Goal: Task Accomplishment & Management: Use online tool/utility

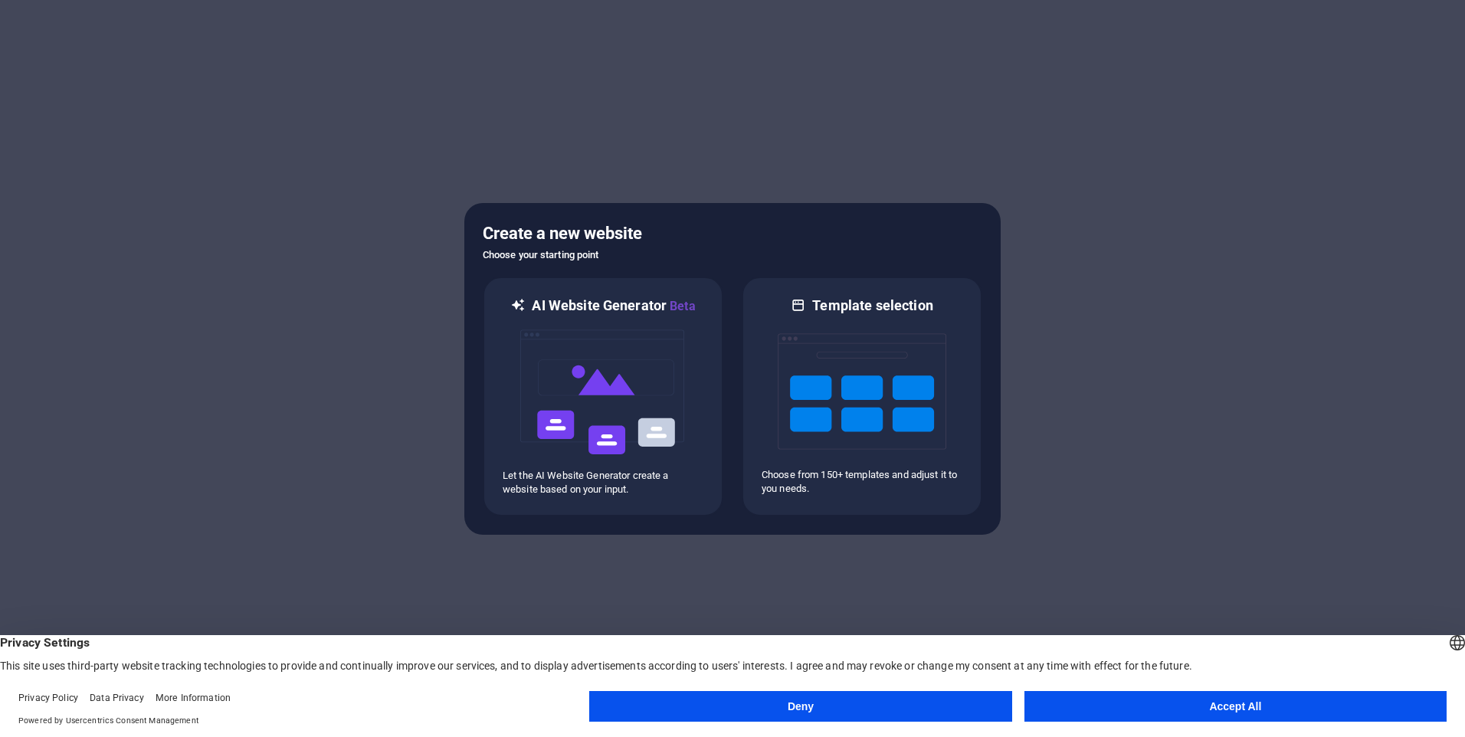
click at [1107, 699] on button "Accept All" at bounding box center [1235, 706] width 422 height 31
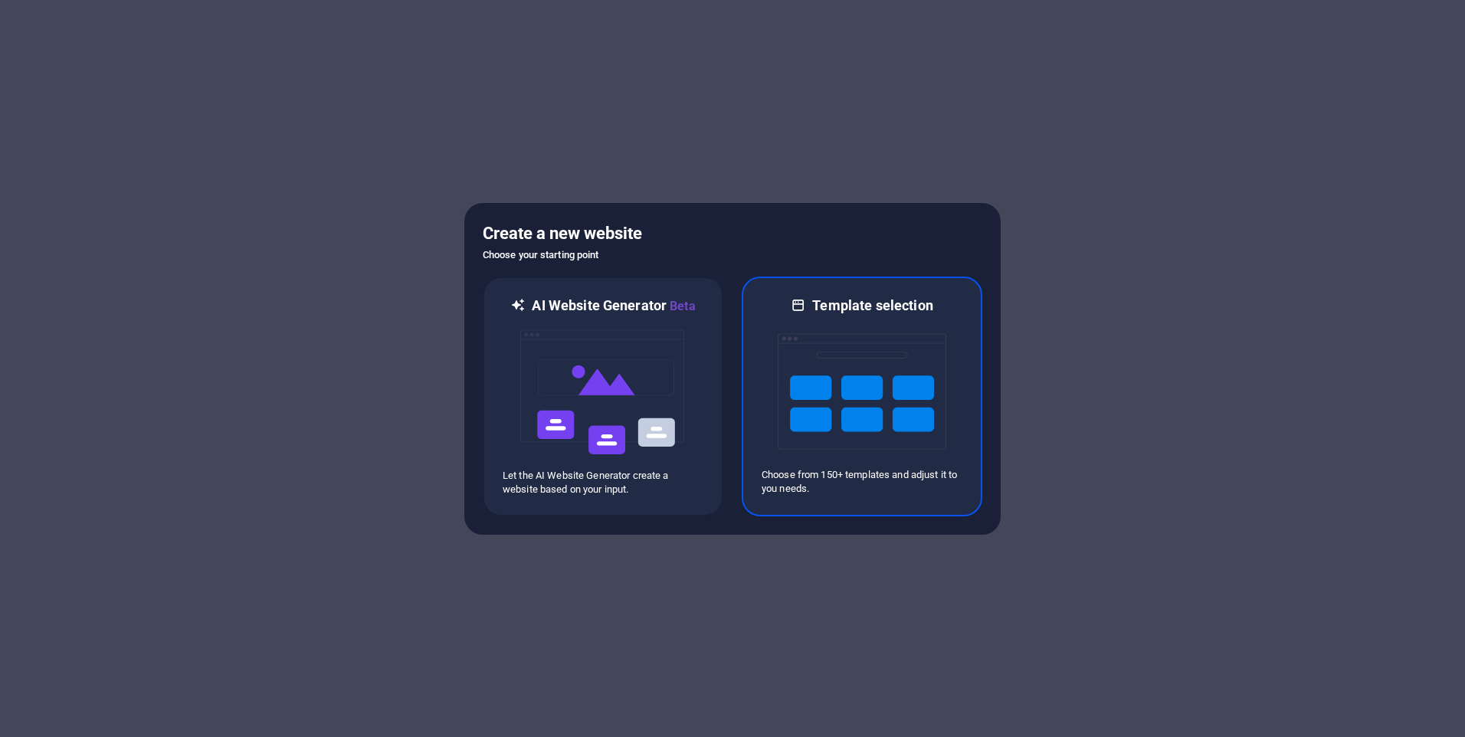
click at [761, 381] on div "Template selection Choose from 150+ templates and adjust it to you needs." at bounding box center [862, 397] width 241 height 240
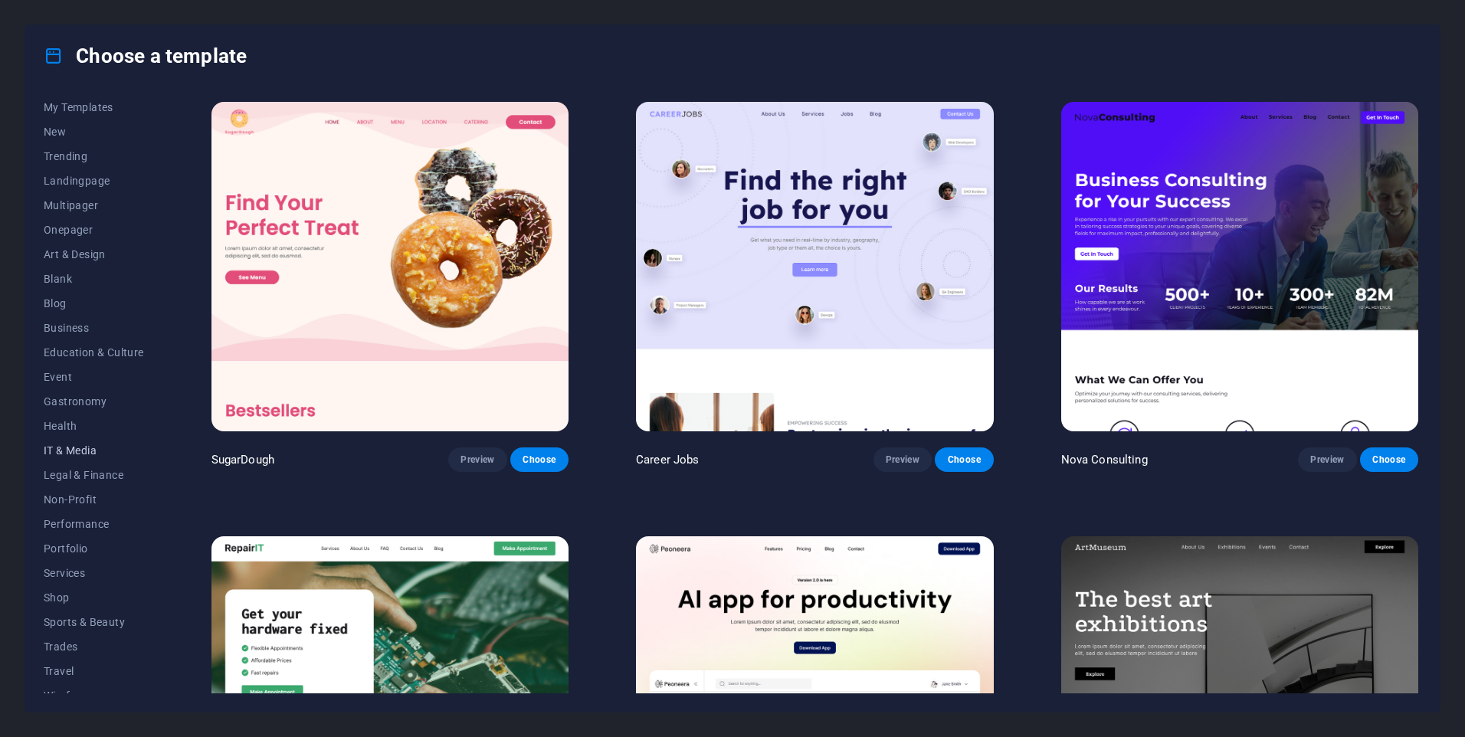
scroll to position [43, 0]
click at [72, 312] on span "Business" at bounding box center [94, 313] width 100 height 12
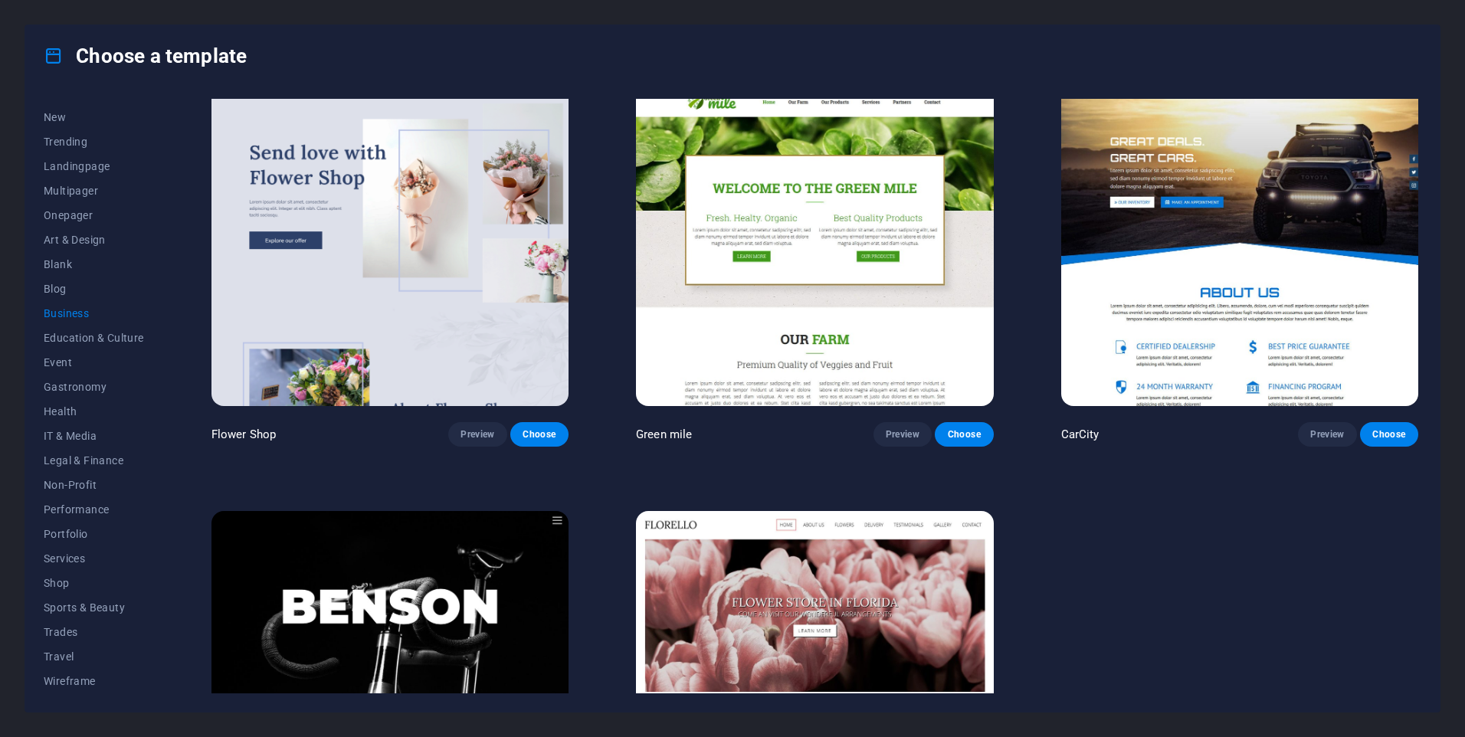
scroll to position [642, 0]
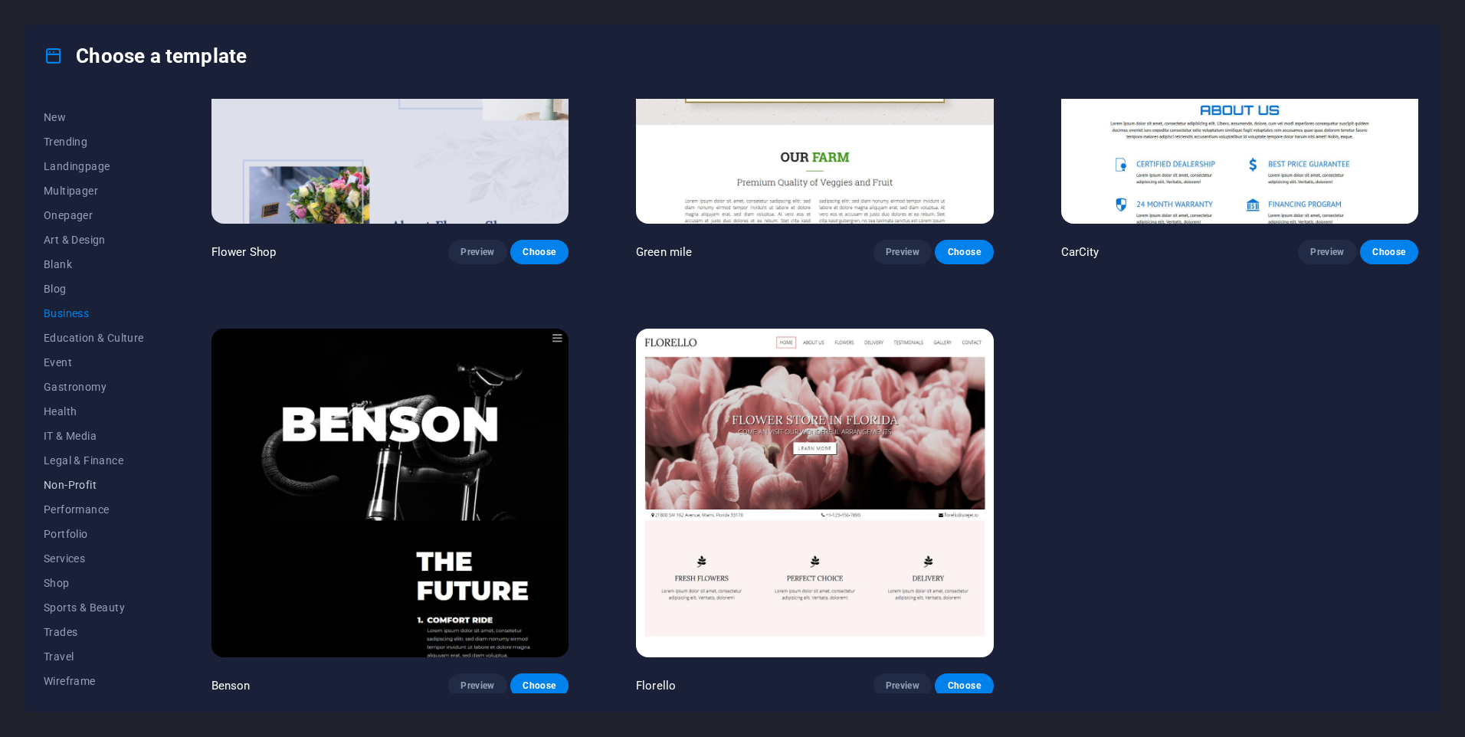
click at [74, 473] on button "Non-Profit" at bounding box center [94, 485] width 100 height 25
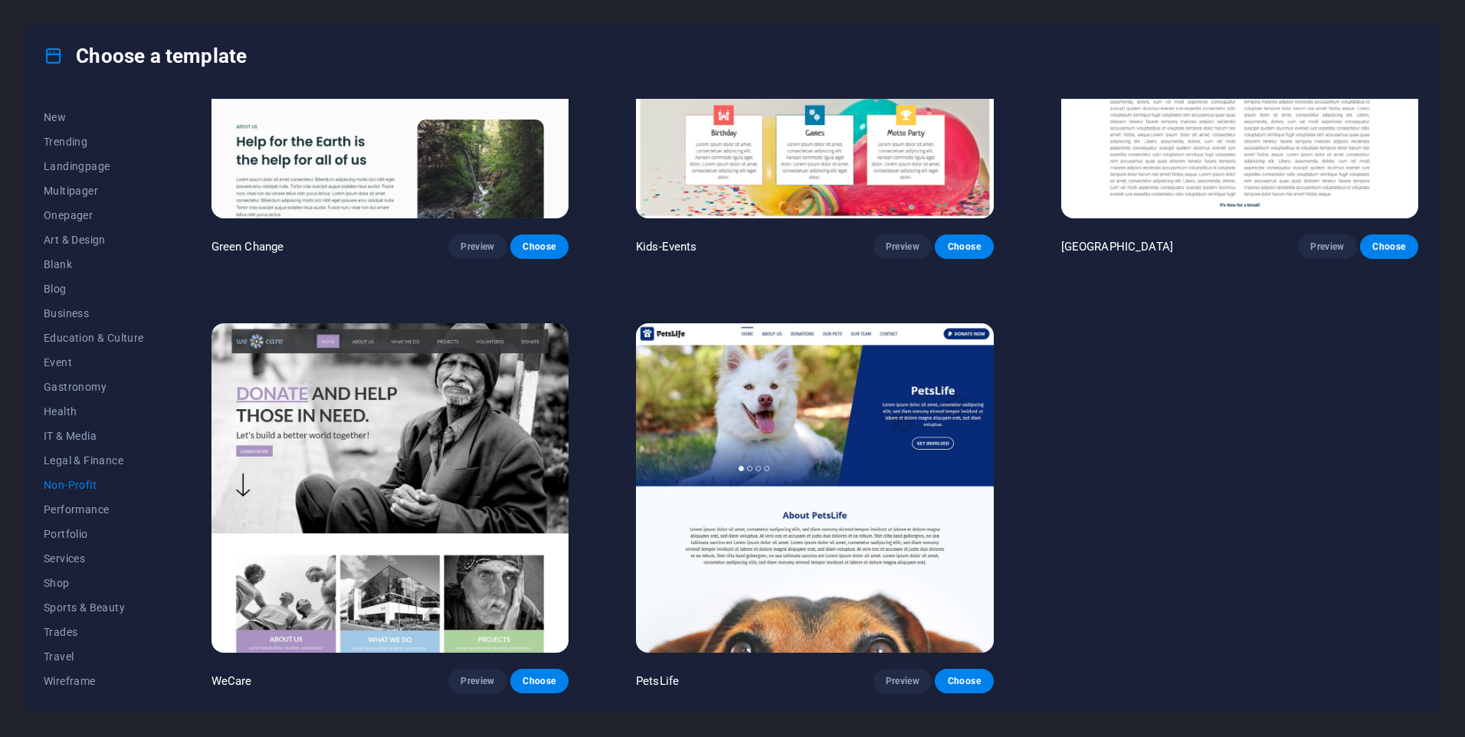
scroll to position [209, 0]
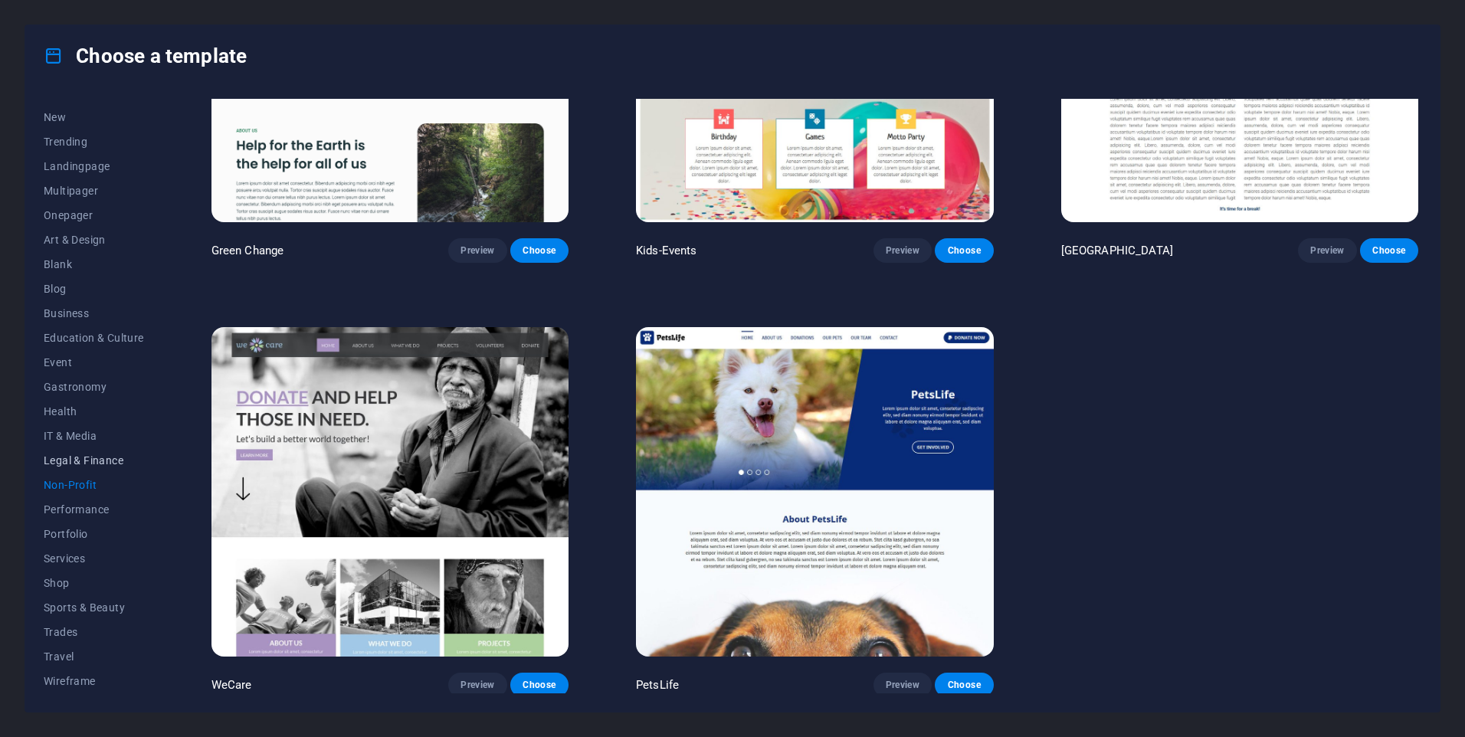
click at [74, 463] on span "Legal & Finance" at bounding box center [94, 460] width 100 height 12
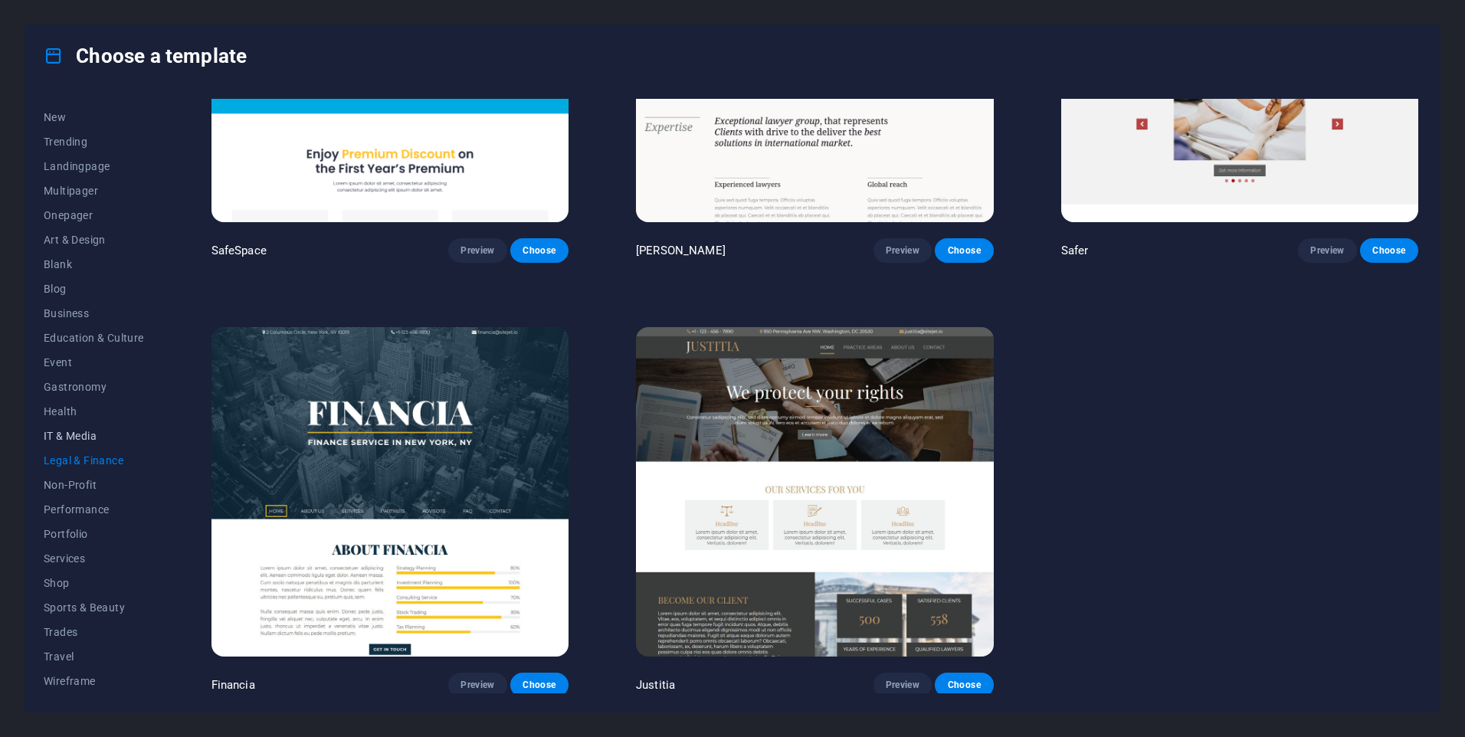
click at [67, 440] on span "IT & Media" at bounding box center [94, 436] width 100 height 12
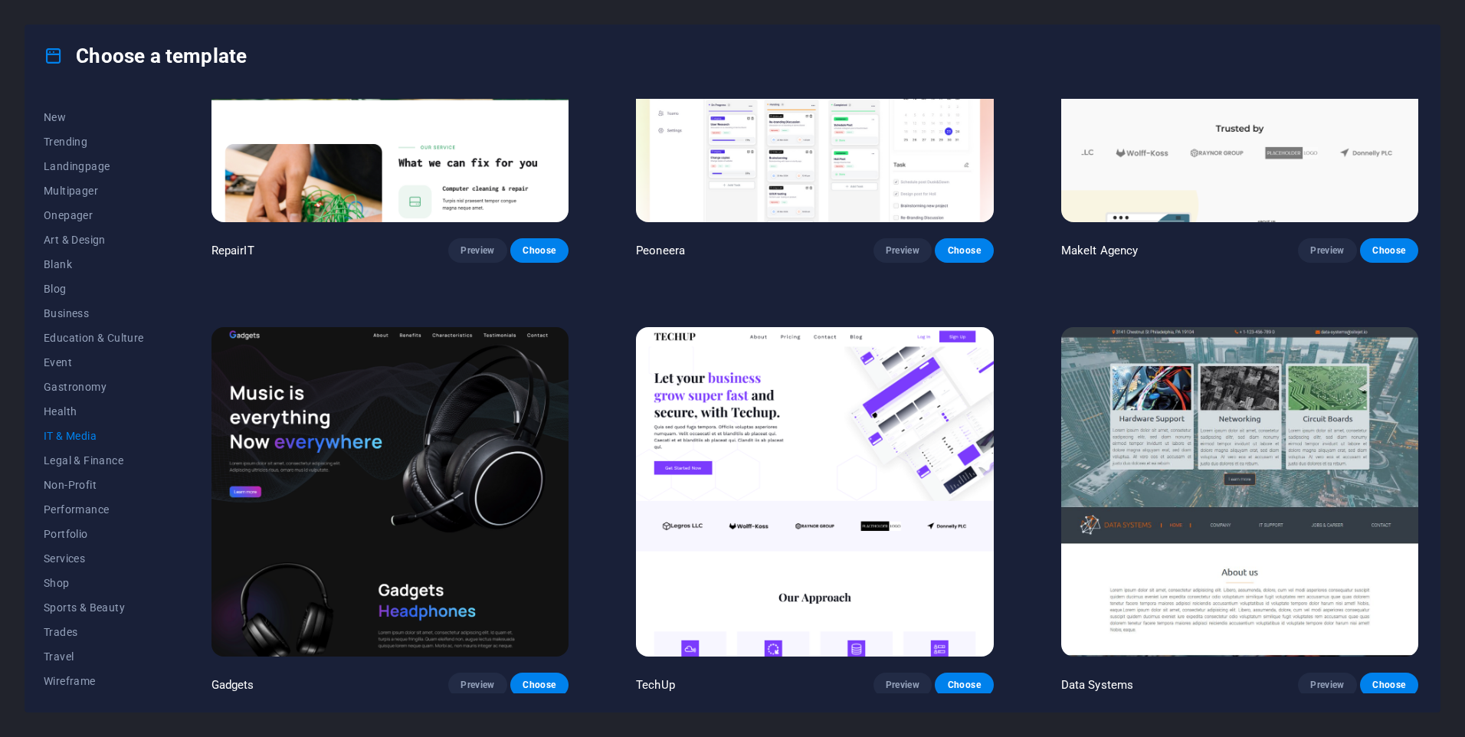
scroll to position [642, 0]
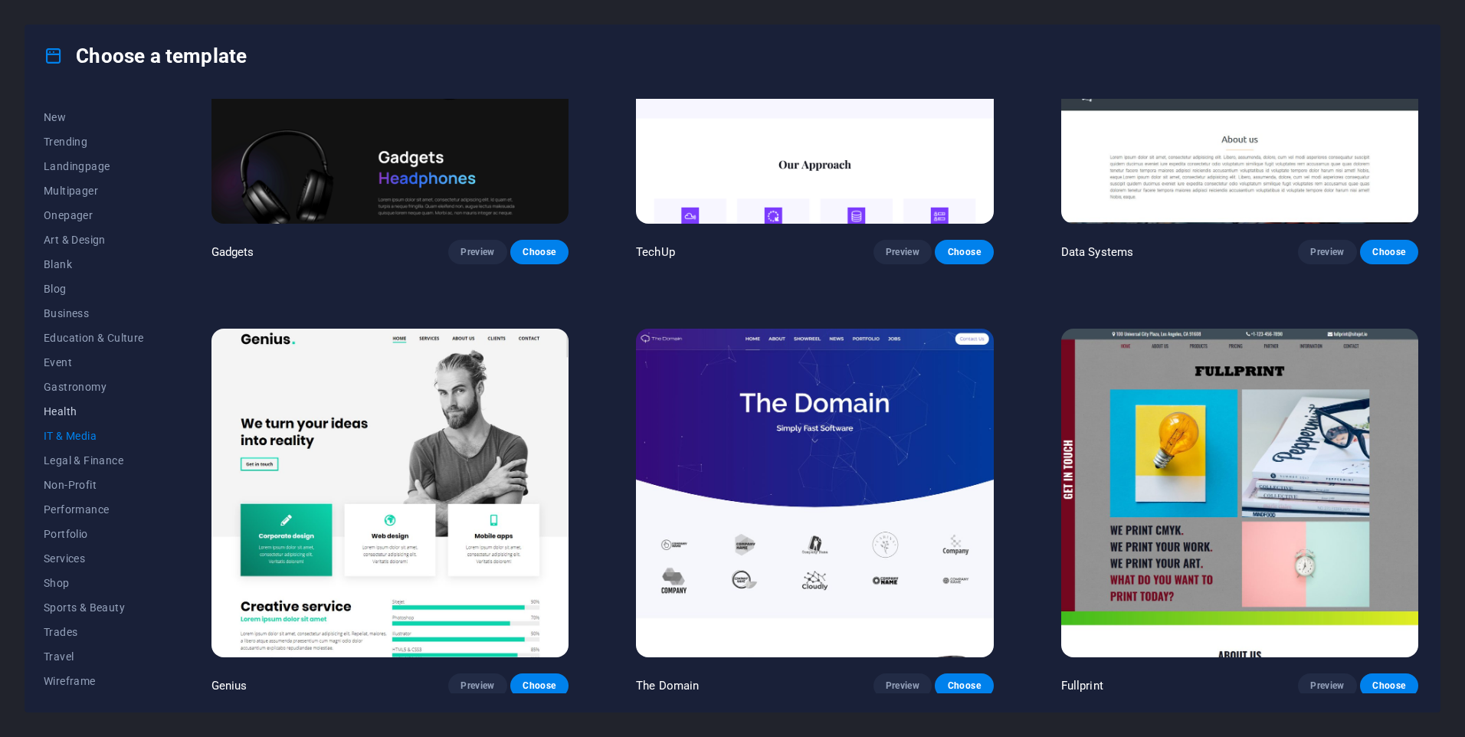
click at [60, 408] on span "Health" at bounding box center [94, 411] width 100 height 12
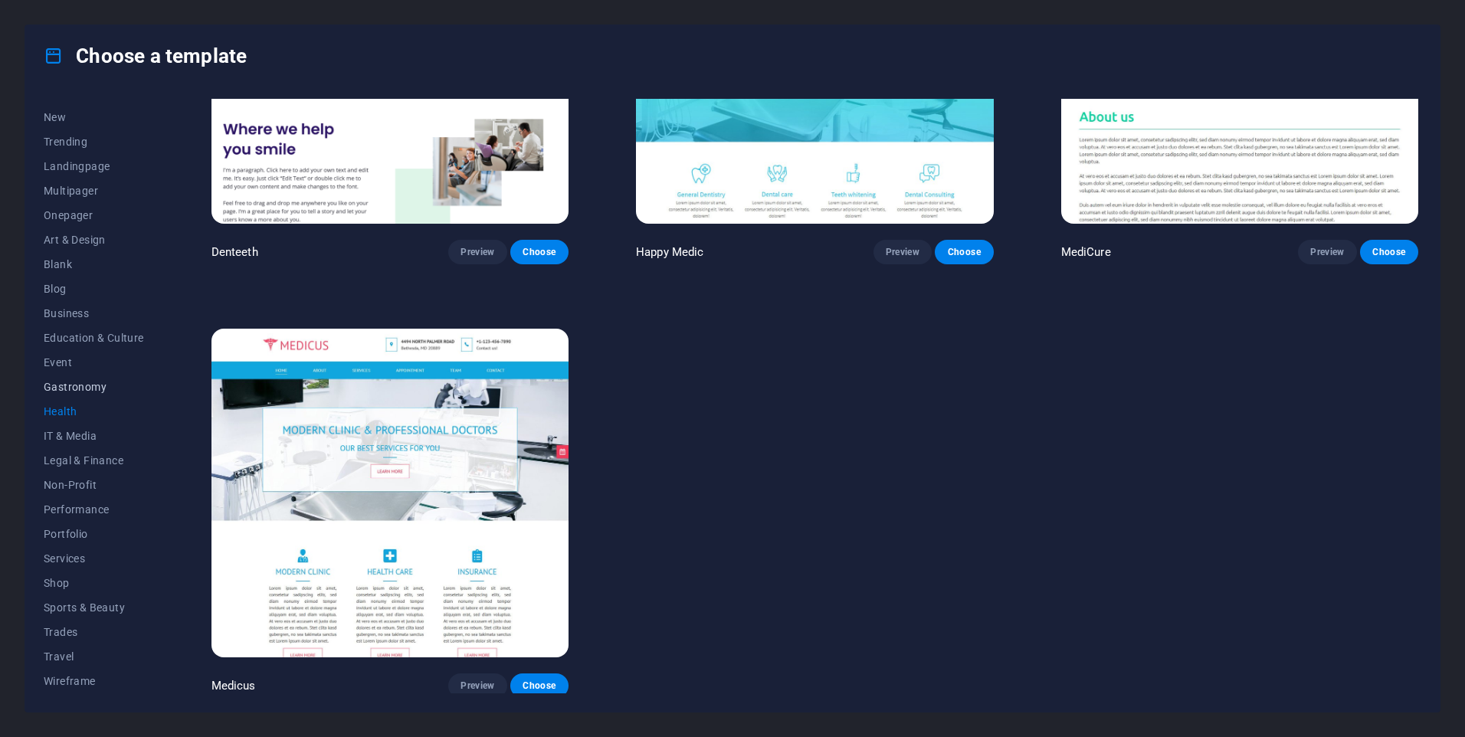
click at [73, 378] on button "Gastronomy" at bounding box center [94, 387] width 100 height 25
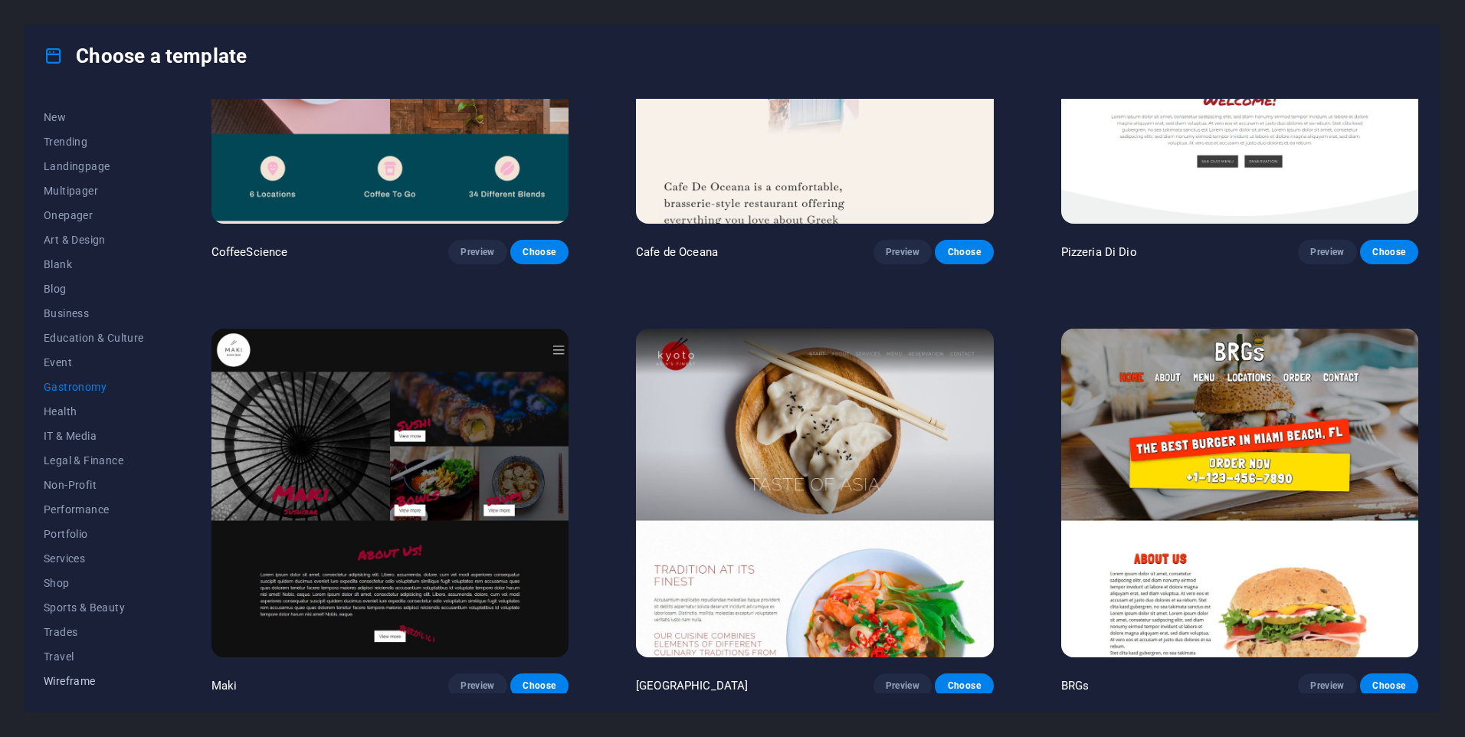
click at [61, 684] on span "Wireframe" at bounding box center [94, 681] width 100 height 12
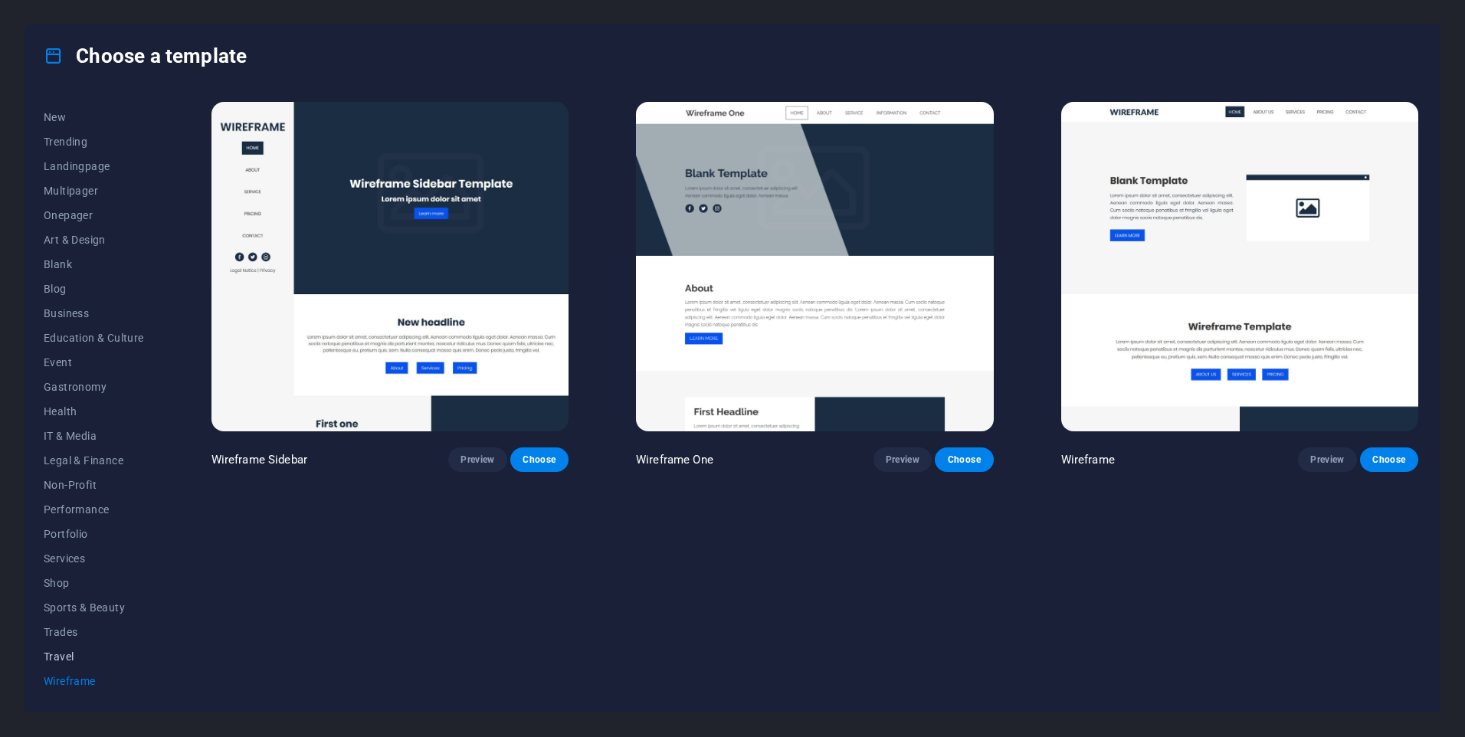
scroll to position [0, 0]
click at [54, 659] on span "Travel" at bounding box center [94, 656] width 100 height 12
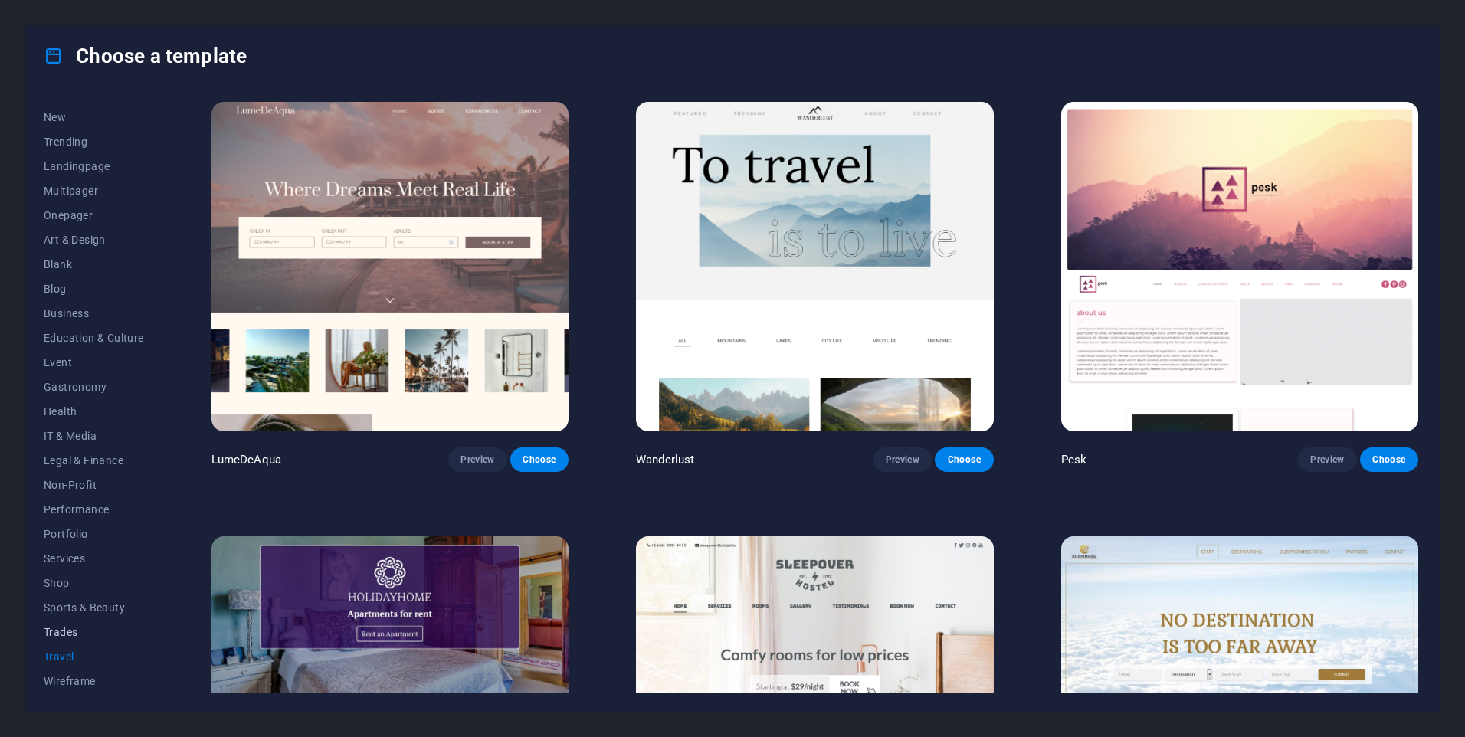
click at [64, 633] on span "Trades" at bounding box center [94, 632] width 100 height 12
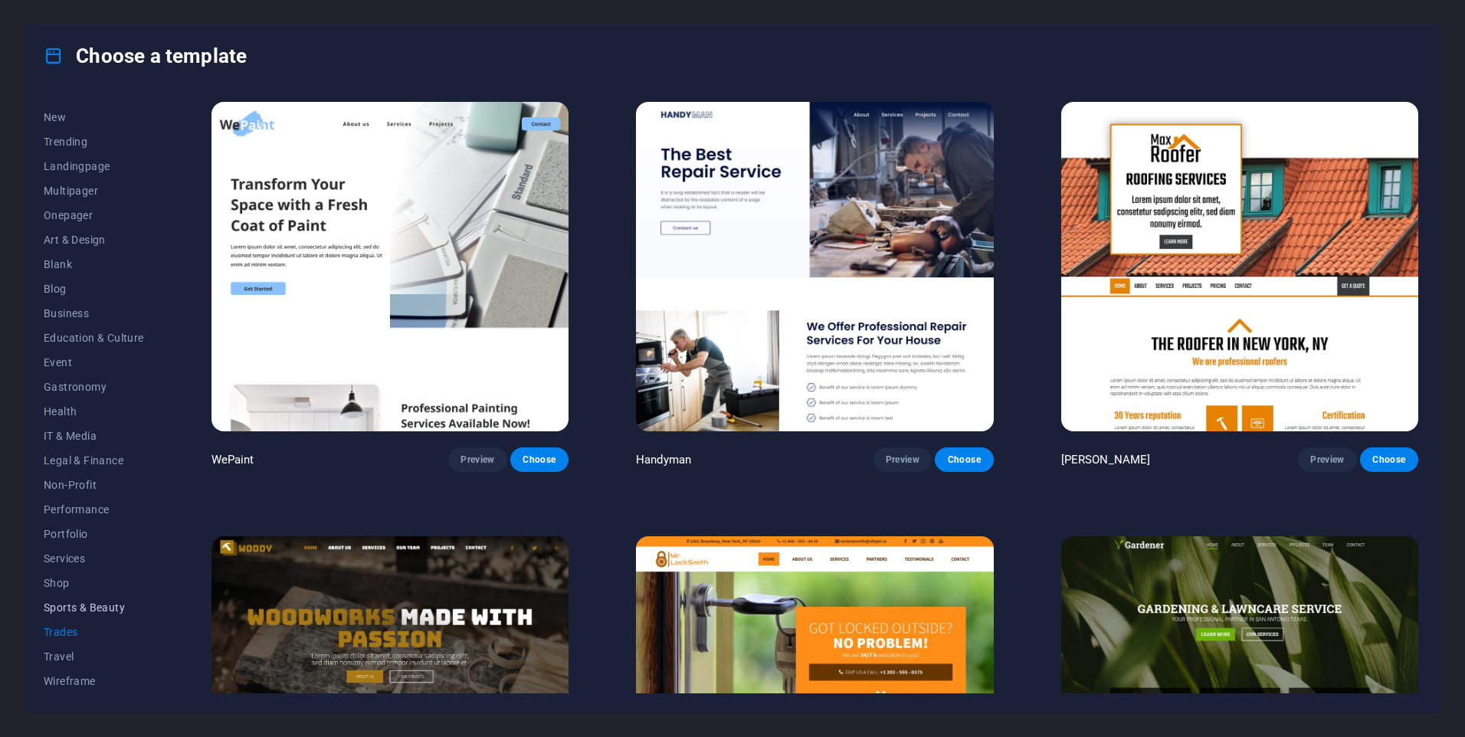
click at [70, 601] on span "Sports & Beauty" at bounding box center [94, 607] width 100 height 12
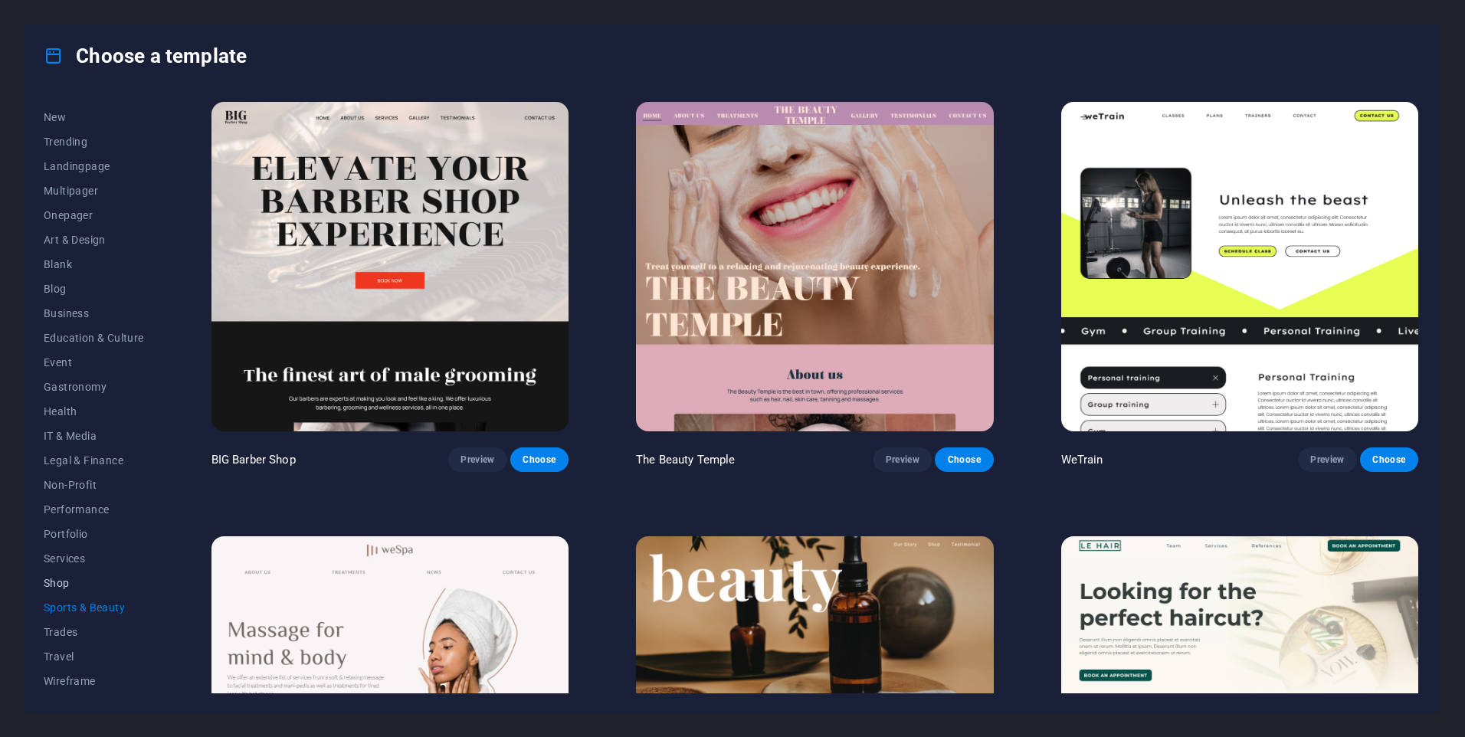
click at [66, 590] on button "Shop" at bounding box center [94, 583] width 100 height 25
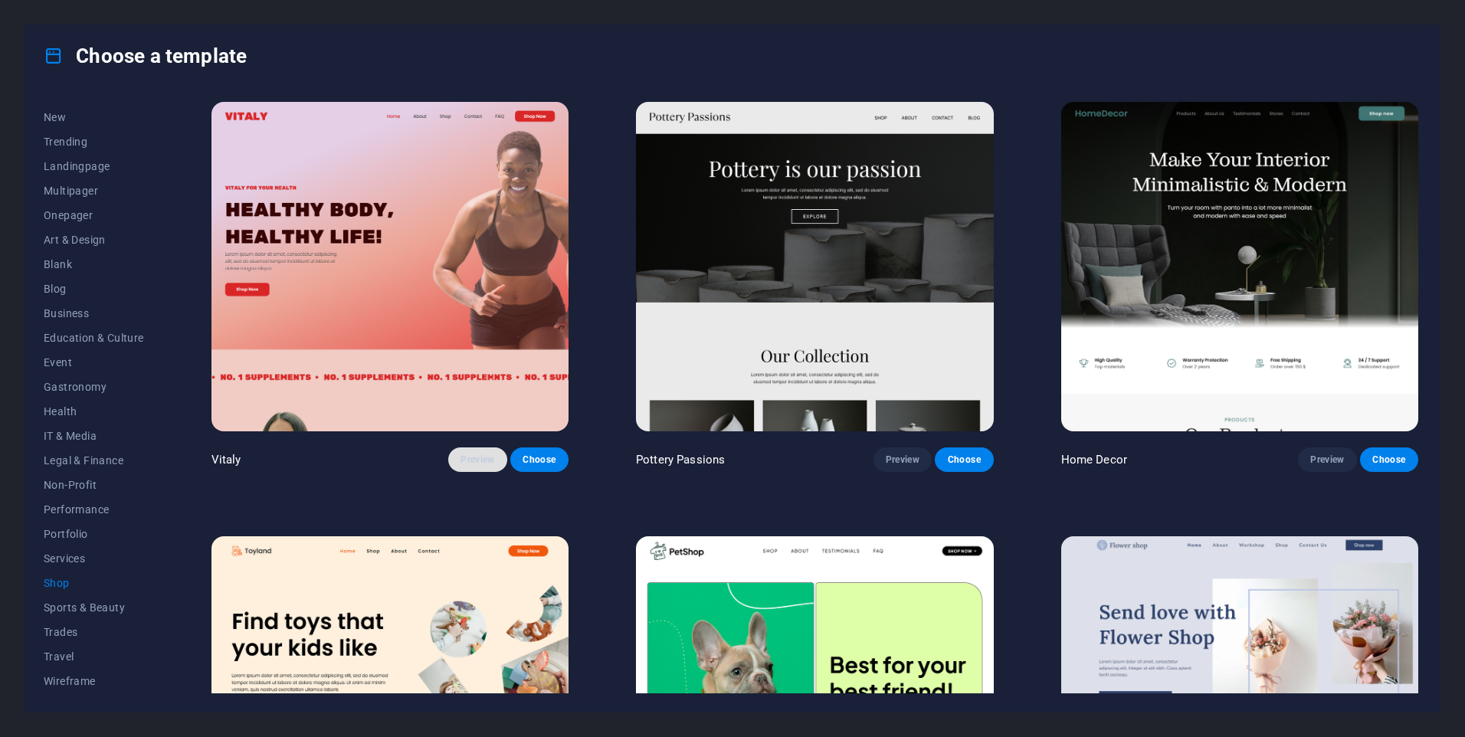
click at [486, 455] on span "Preview" at bounding box center [477, 460] width 34 height 12
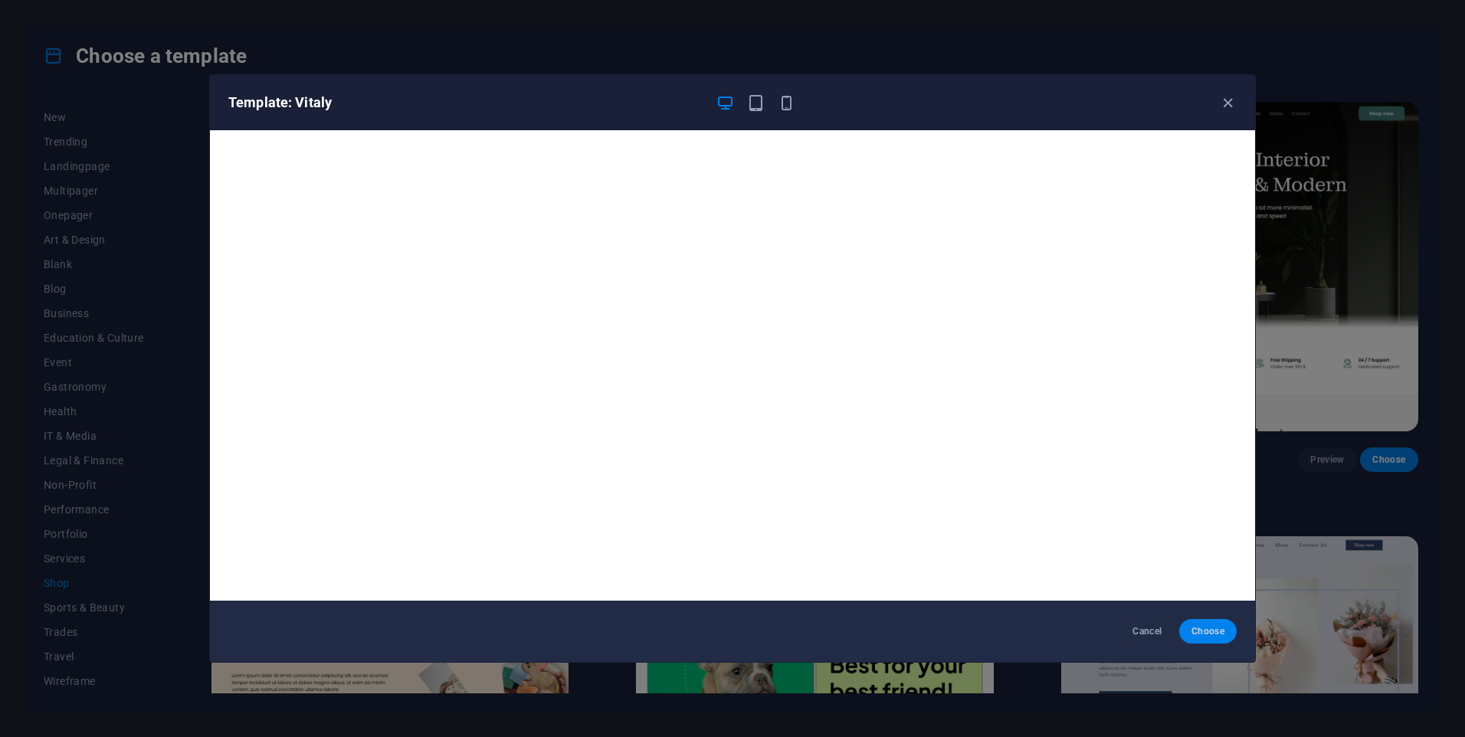
click at [1210, 628] on span "Choose" at bounding box center [1207, 631] width 33 height 12
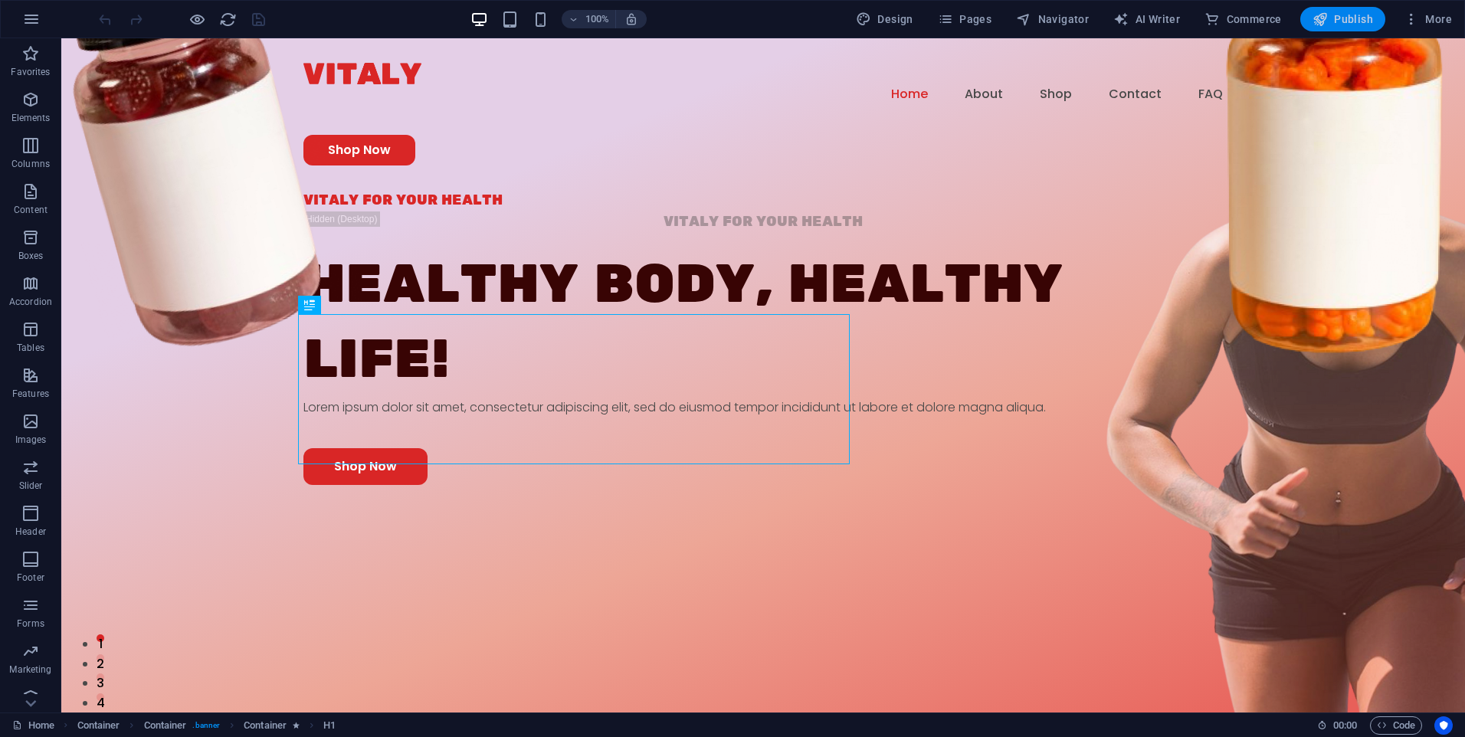
click at [1357, 16] on span "Publish" at bounding box center [1342, 18] width 61 height 15
